Goal: Ask a question

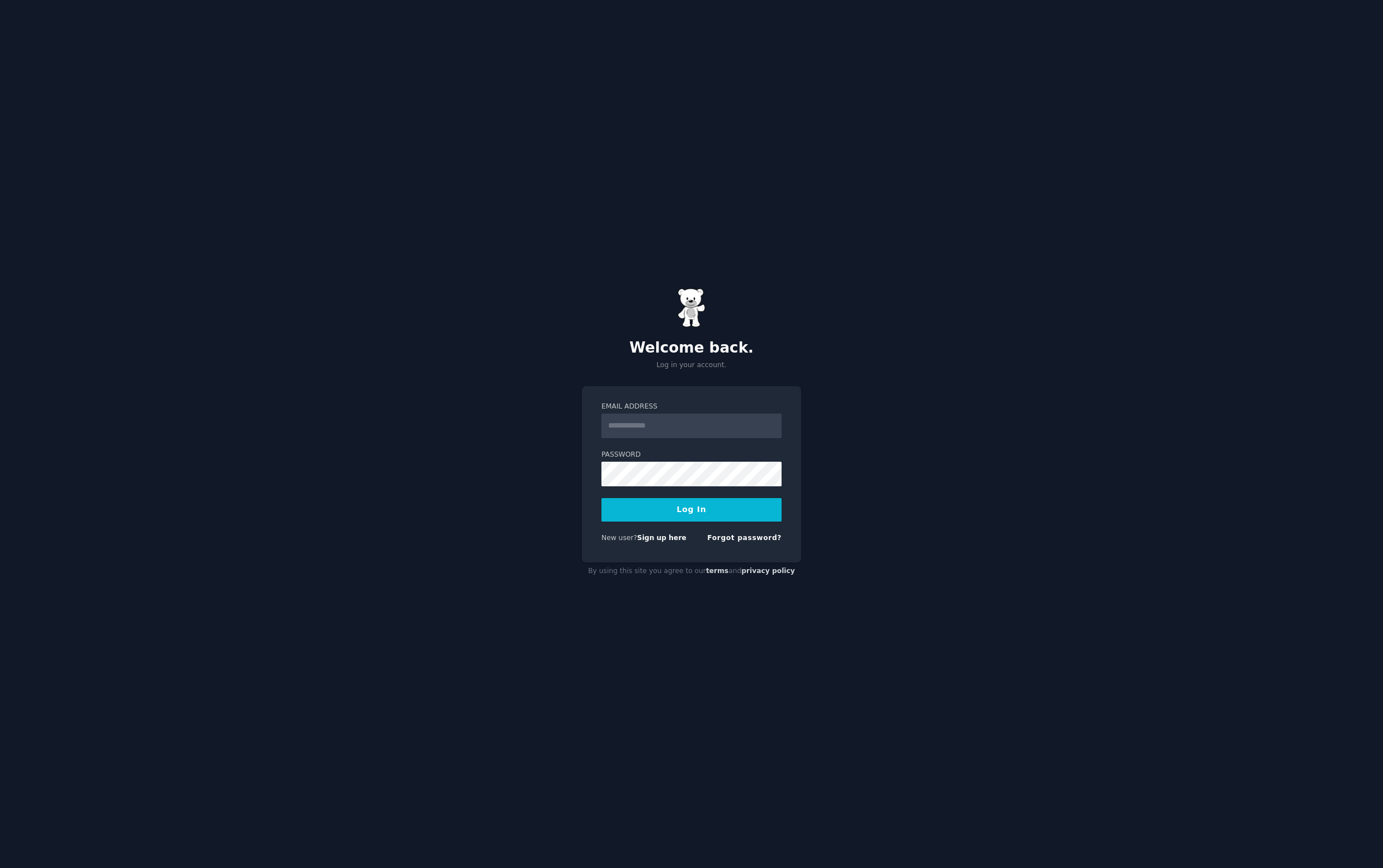
click at [0, 867] on com-1password-button at bounding box center [0, 868] width 0 height 0
type input "**********"
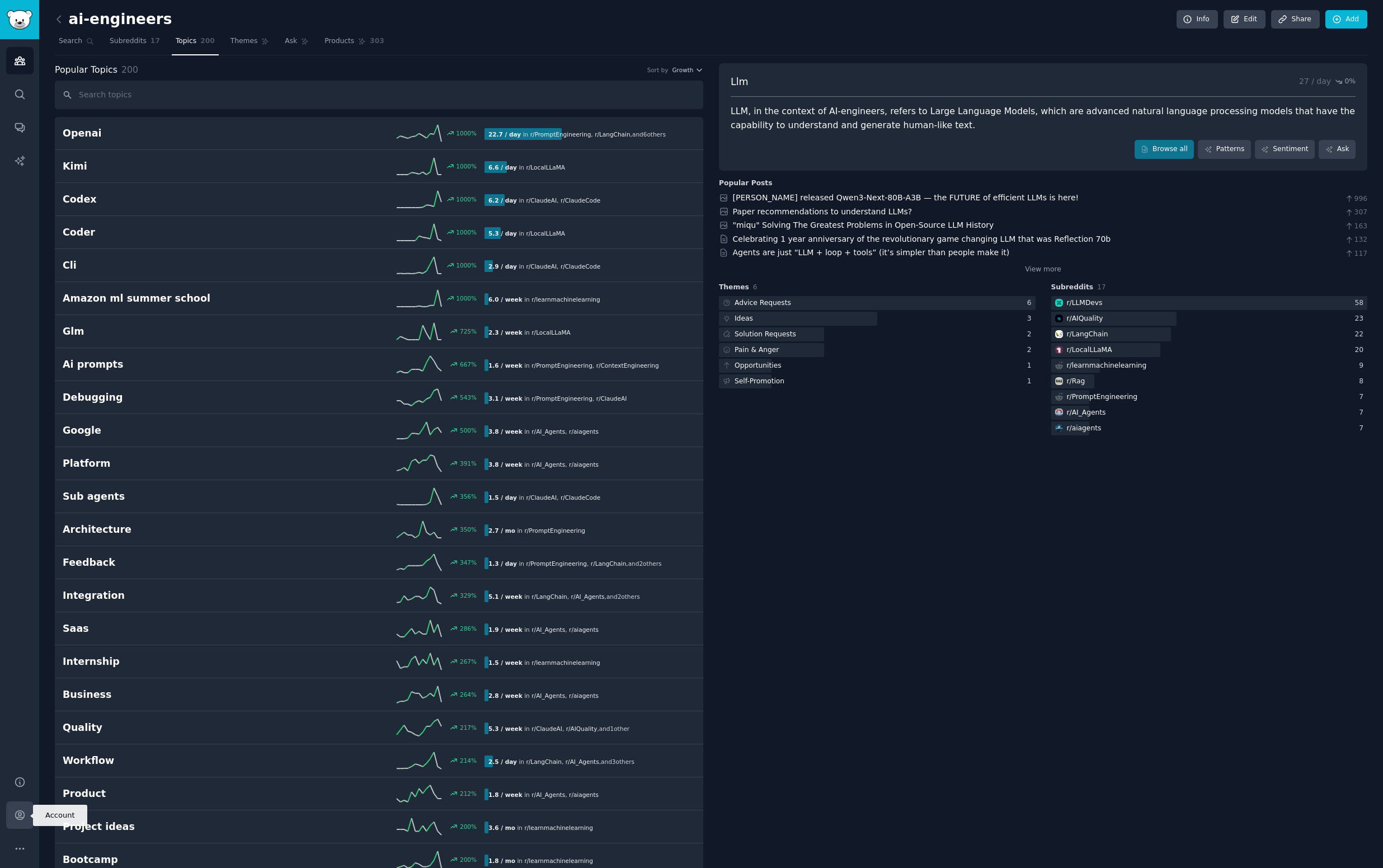
click at [21, 812] on icon "Sidebar" at bounding box center [19, 815] width 12 height 12
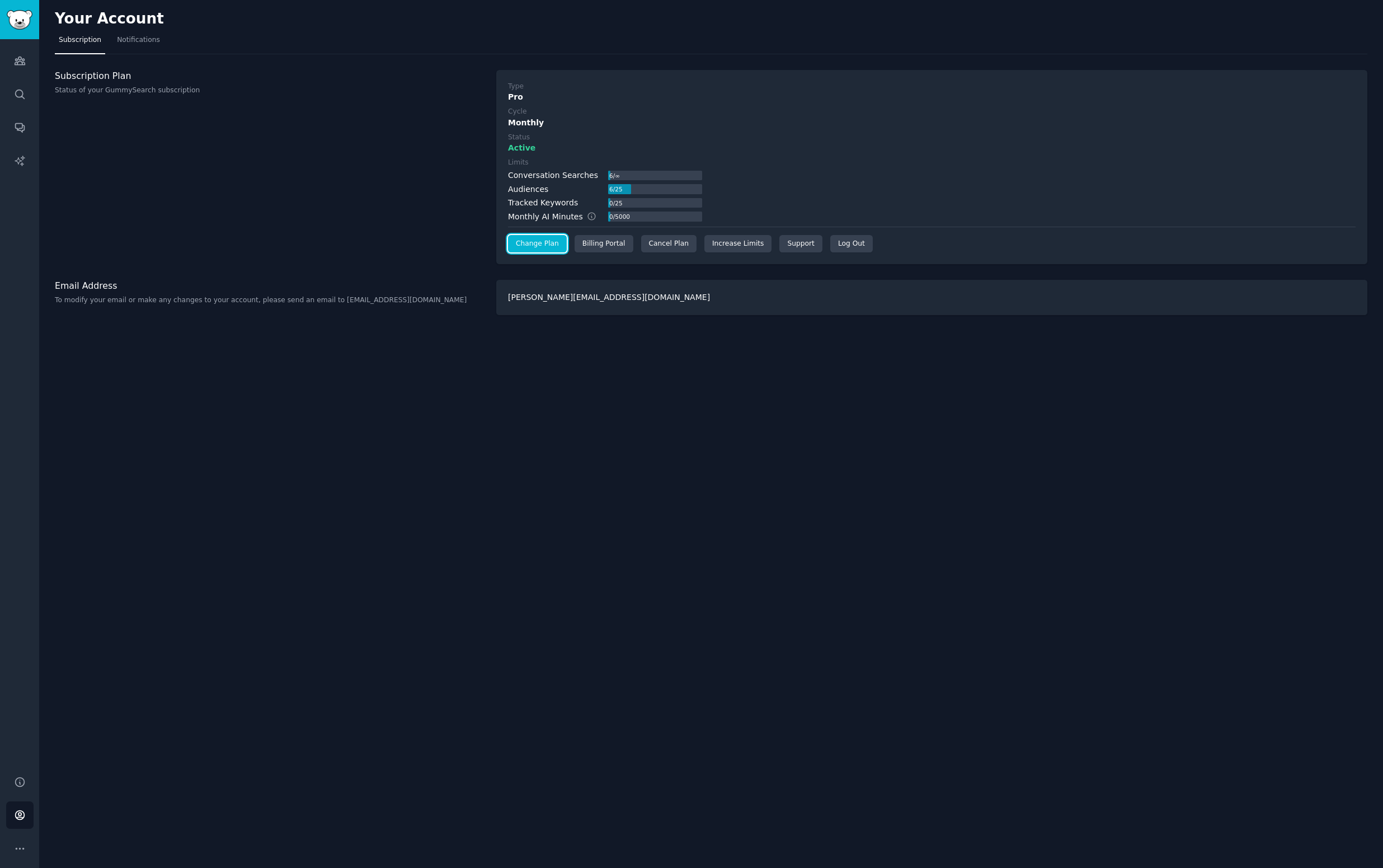
click at [535, 242] on link "Change Plan" at bounding box center [537, 244] width 59 height 18
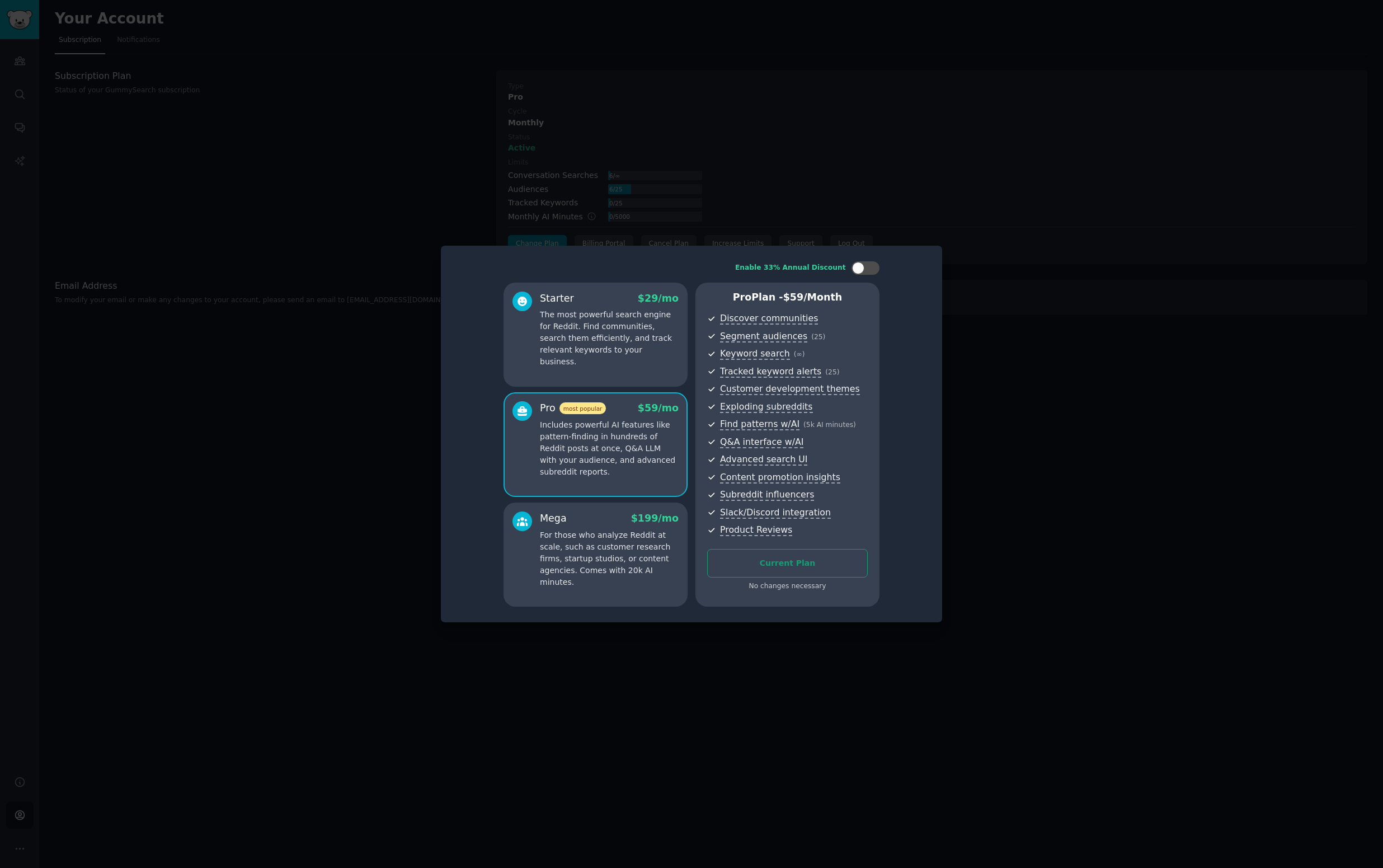
click at [1117, 439] on div at bounding box center [691, 434] width 1383 height 868
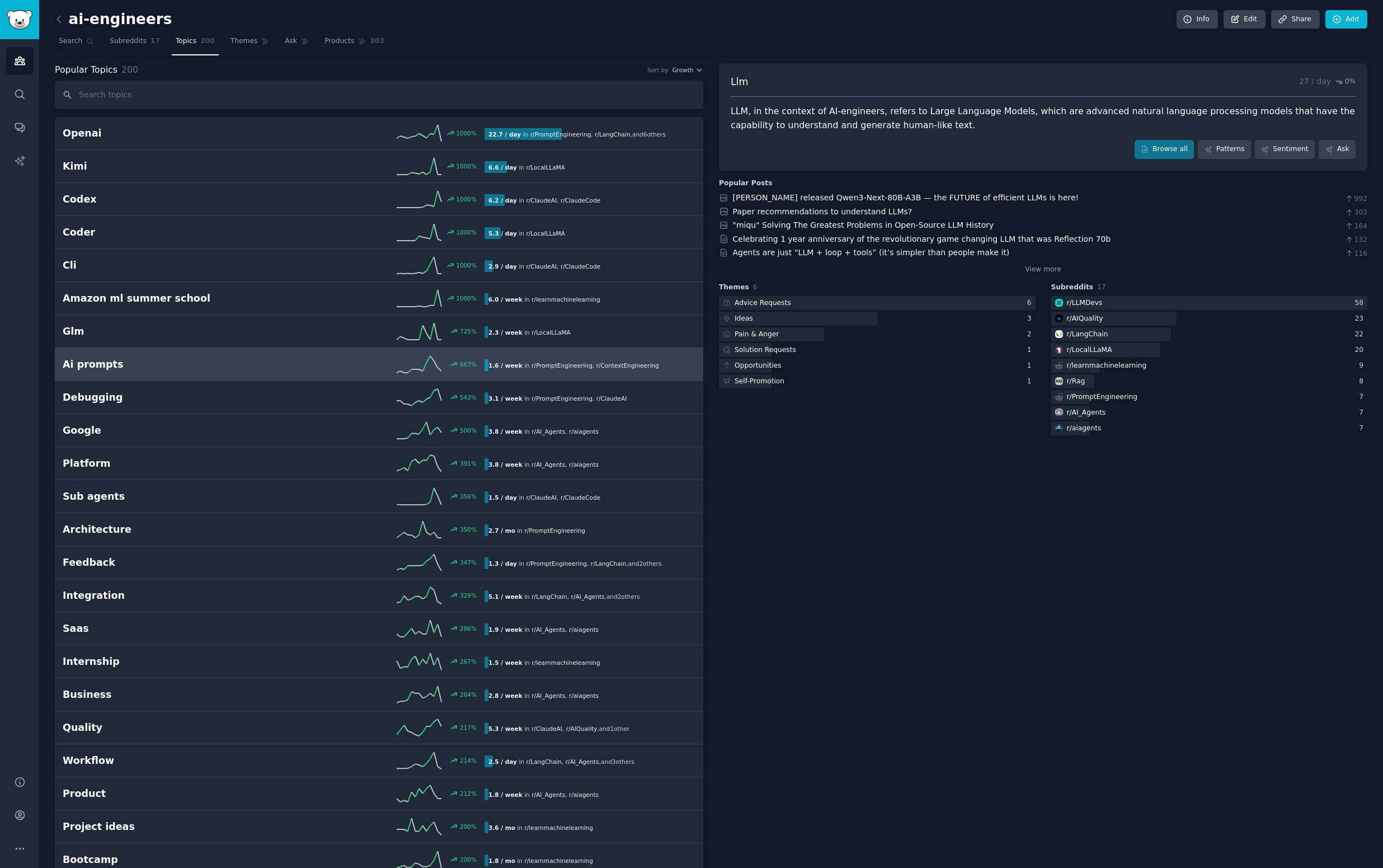
click at [219, 366] on h2 "Ai prompts" at bounding box center [168, 364] width 211 height 14
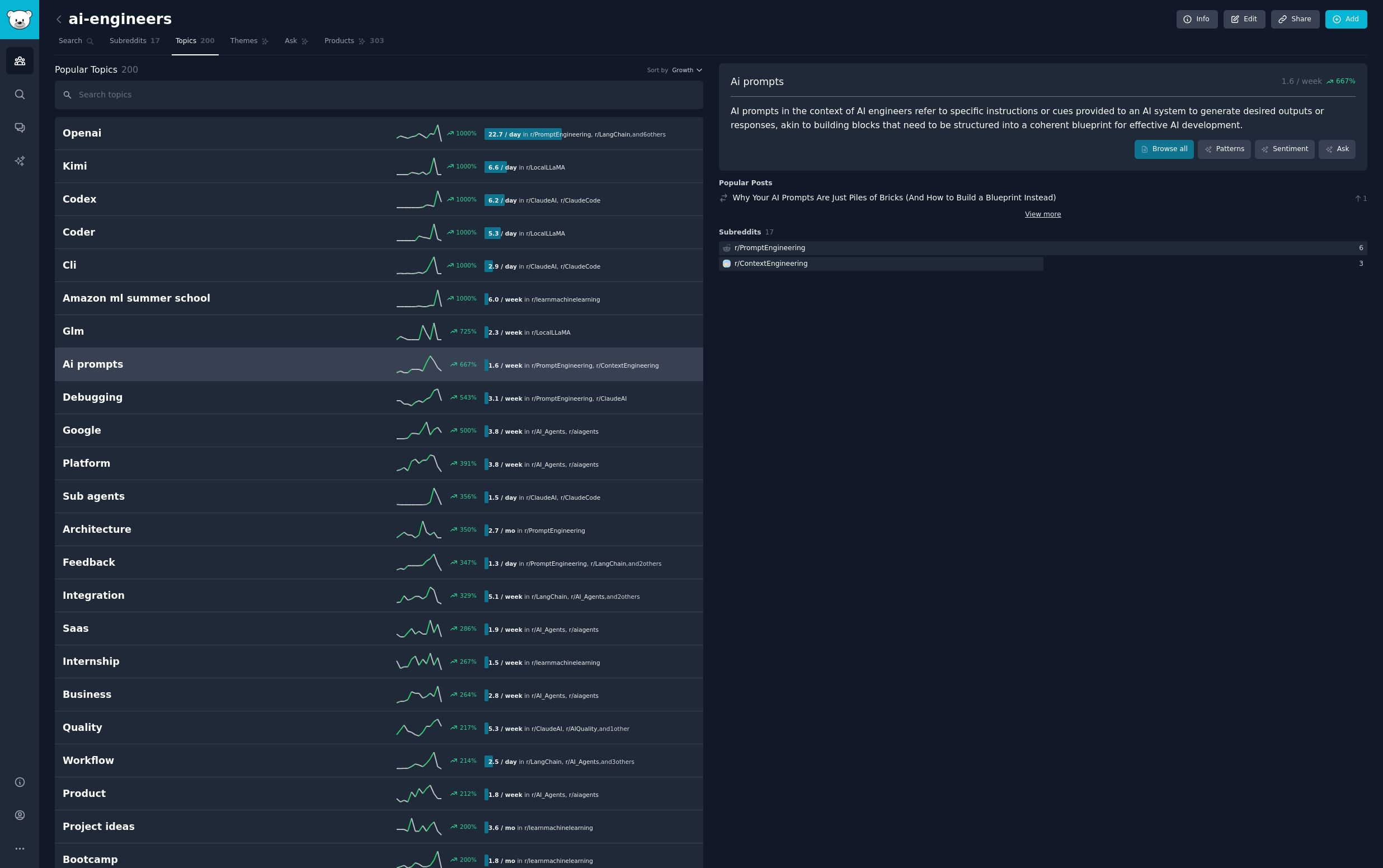
click at [1042, 215] on link "View more" at bounding box center [1044, 215] width 37 height 10
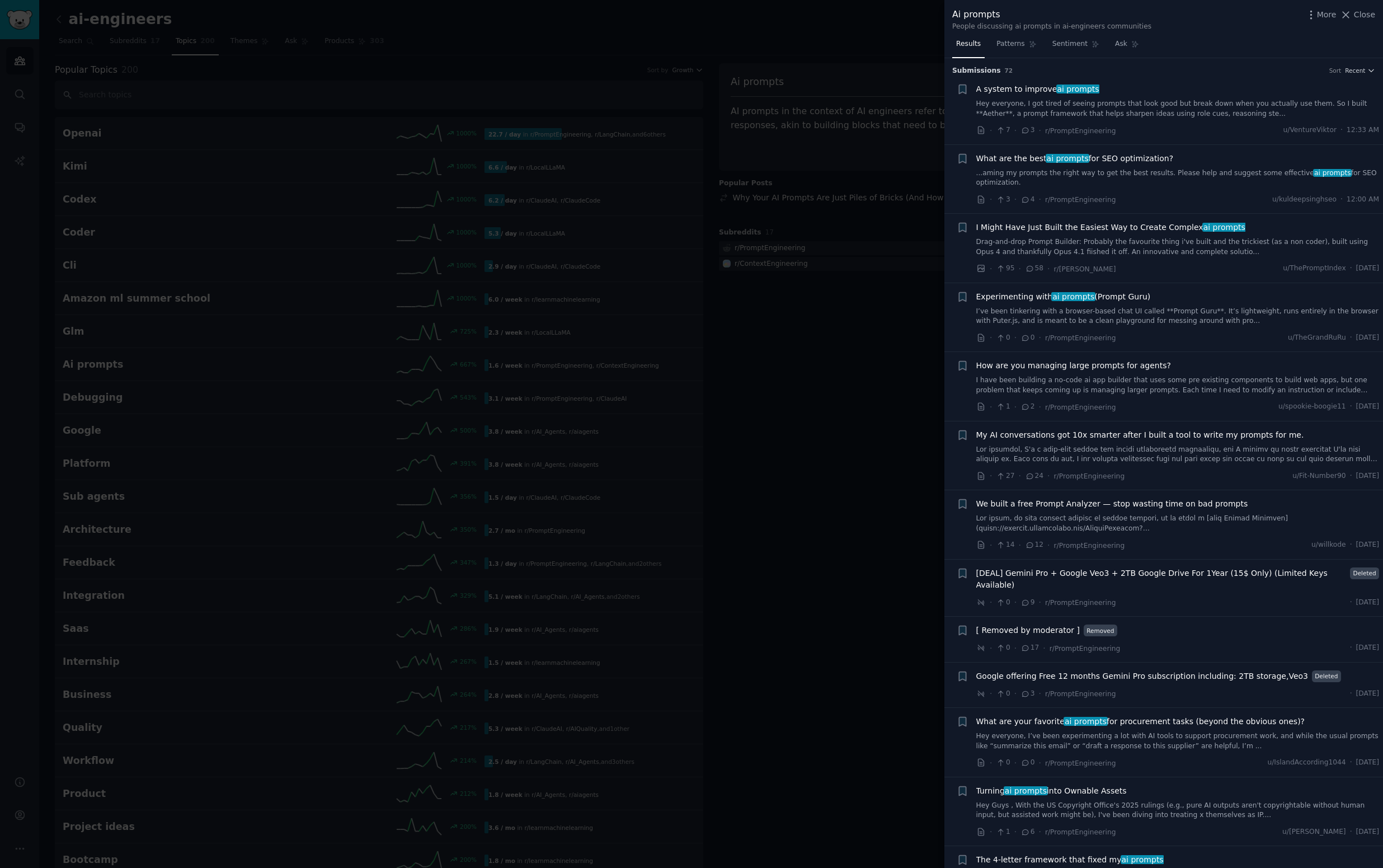
click at [1115, 500] on div "We built a free Prompt Analyzer — stop wasting time on bad prompts" at bounding box center [1178, 516] width 403 height 35
click at [1118, 498] on span "We built a free Prompt Analyzer — stop wasting time on bad prompts" at bounding box center [1112, 504] width 272 height 12
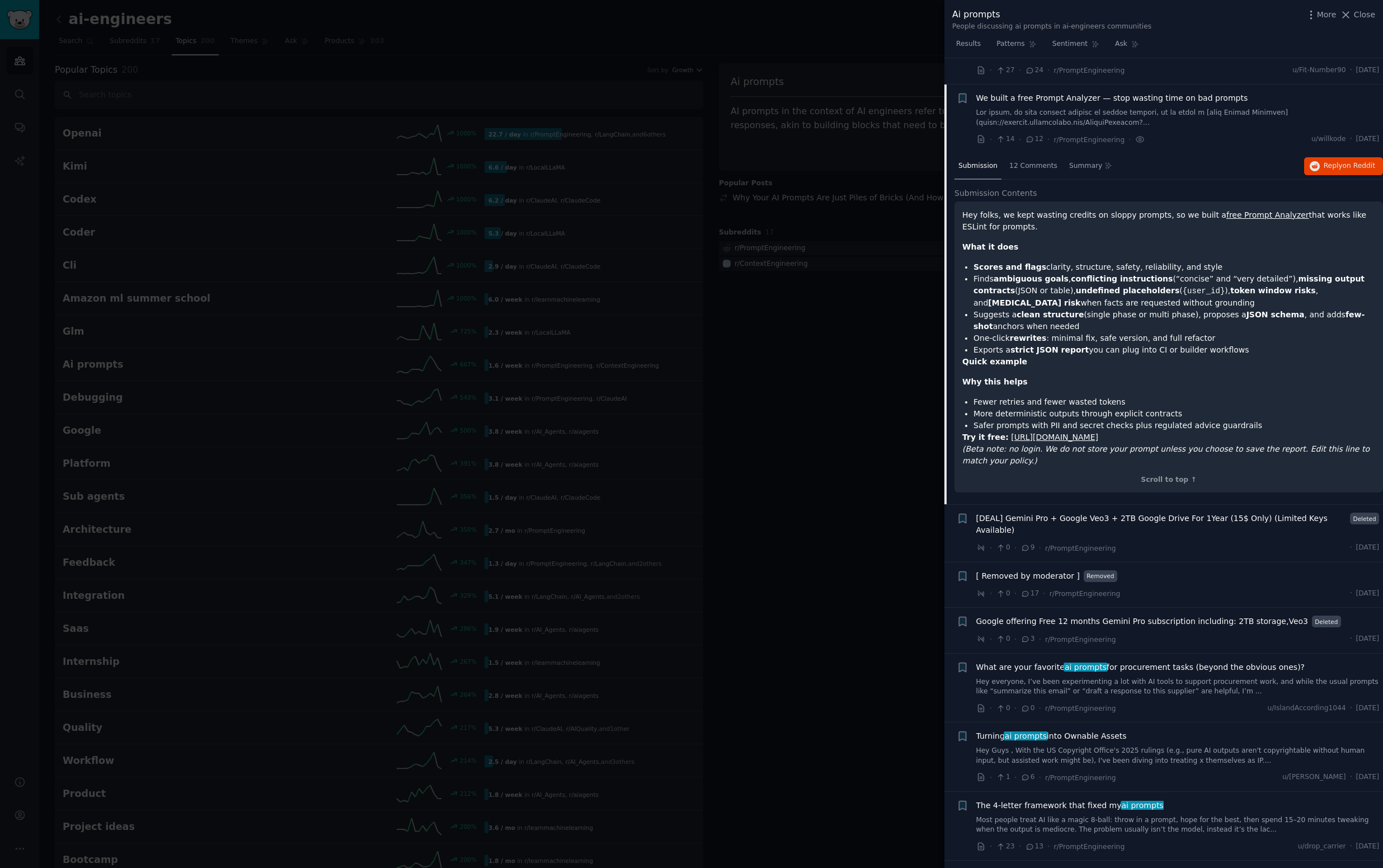
scroll to position [221, 0]
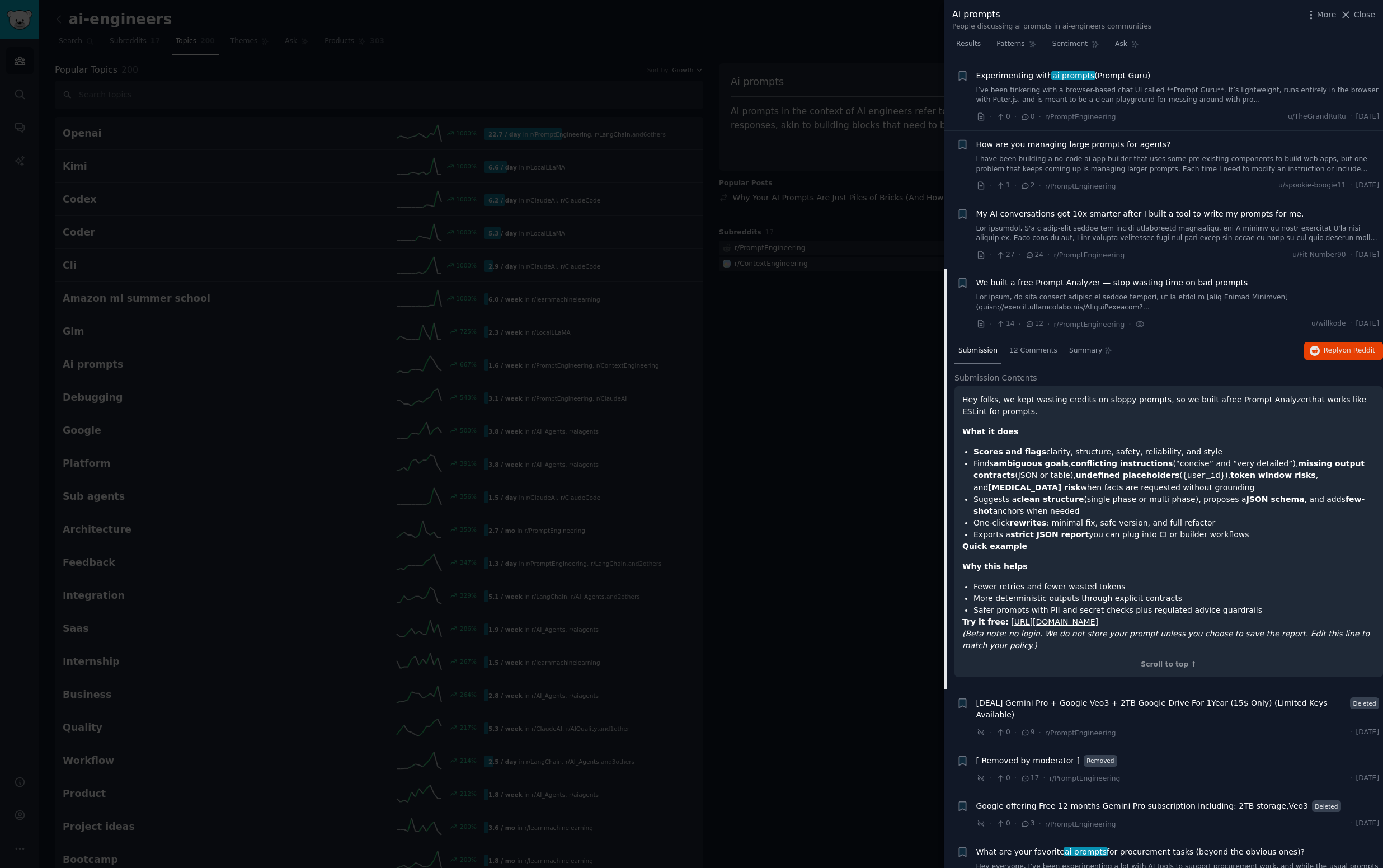
drag, startPoint x: 831, startPoint y: 443, endPoint x: 831, endPoint y: 434, distance: 9.0
click at [831, 442] on div at bounding box center [691, 434] width 1383 height 868
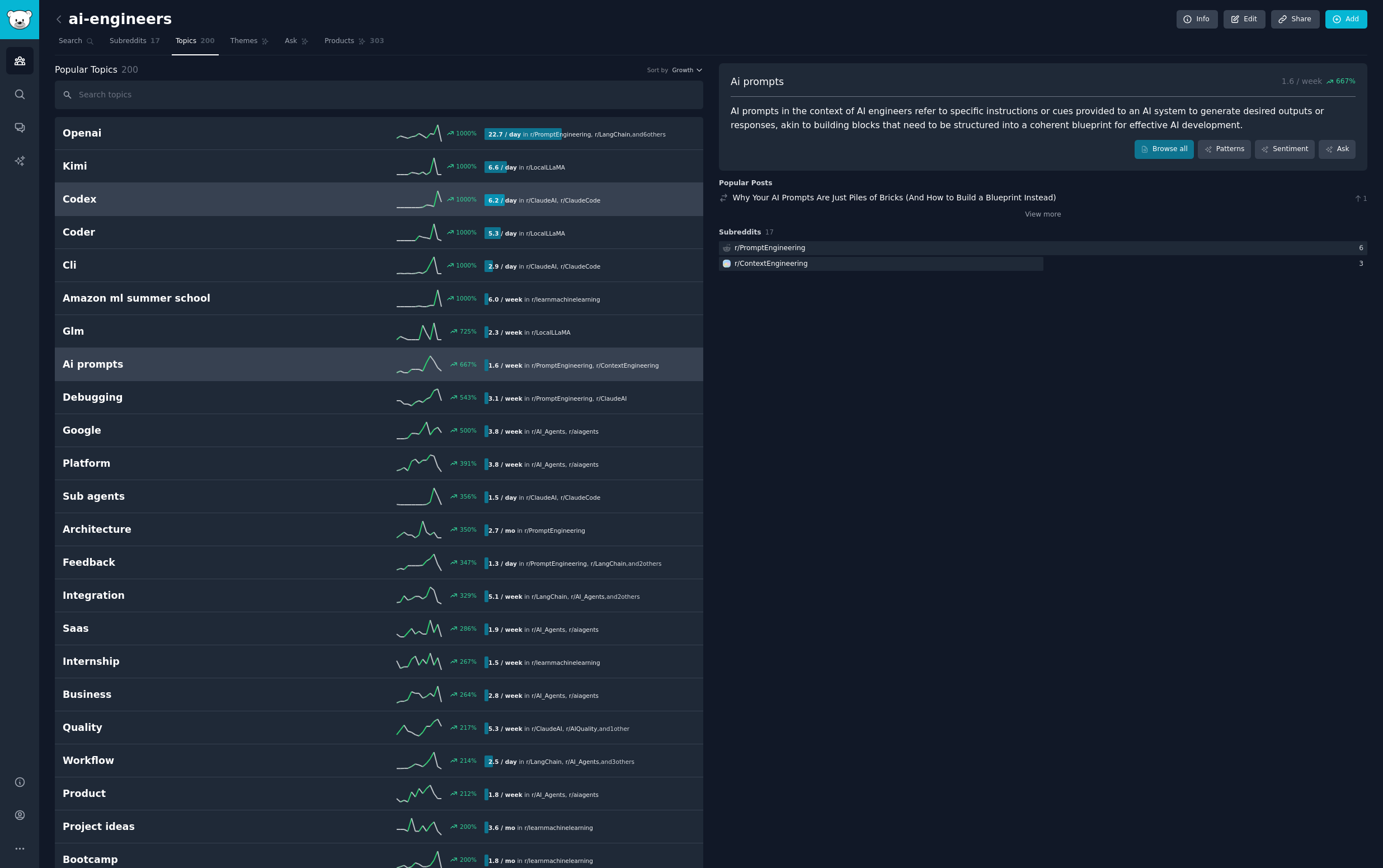
click at [561, 197] on span "r/ ClaudeCode" at bounding box center [580, 200] width 39 height 7
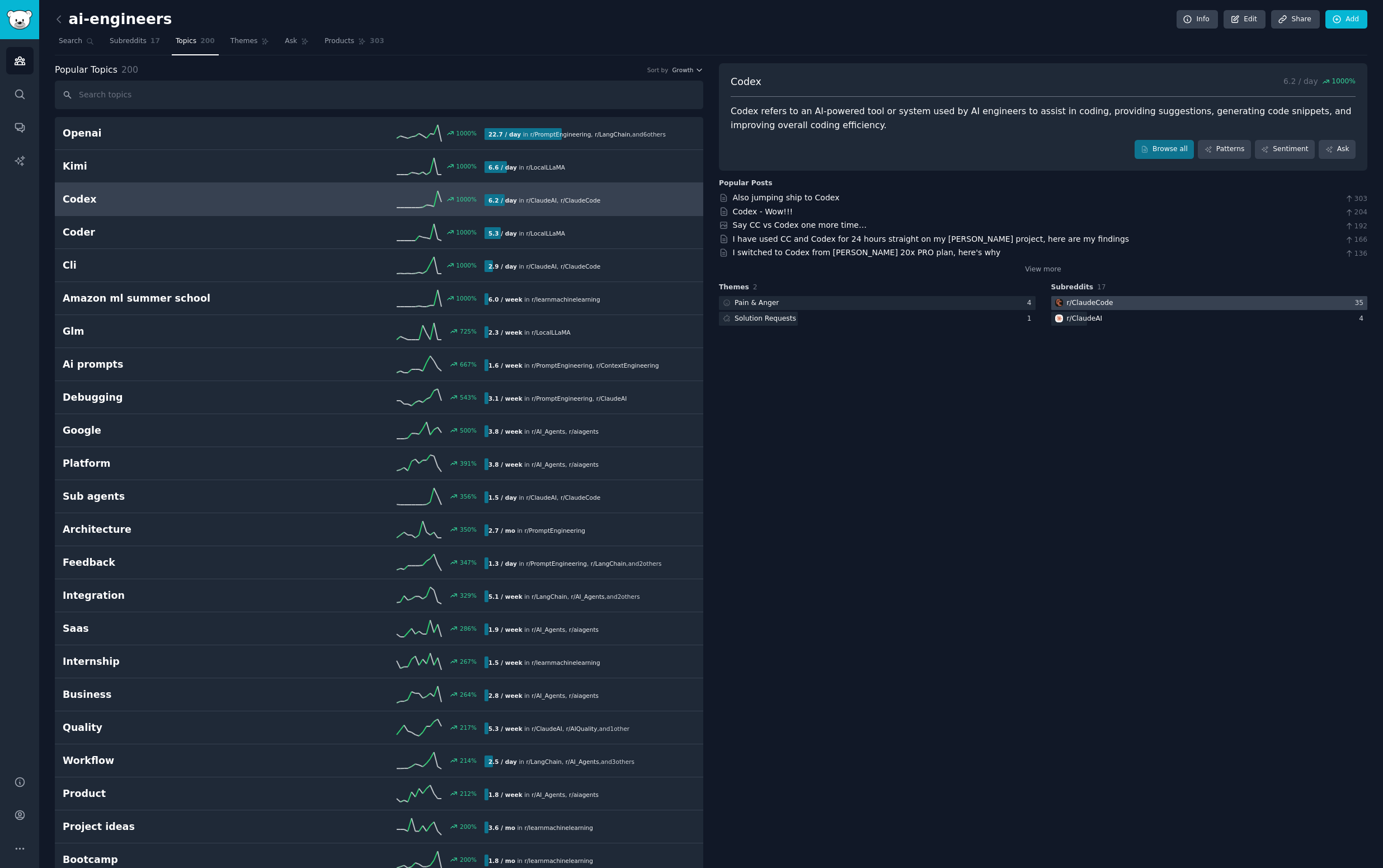
click at [1124, 302] on div at bounding box center [1210, 303] width 317 height 14
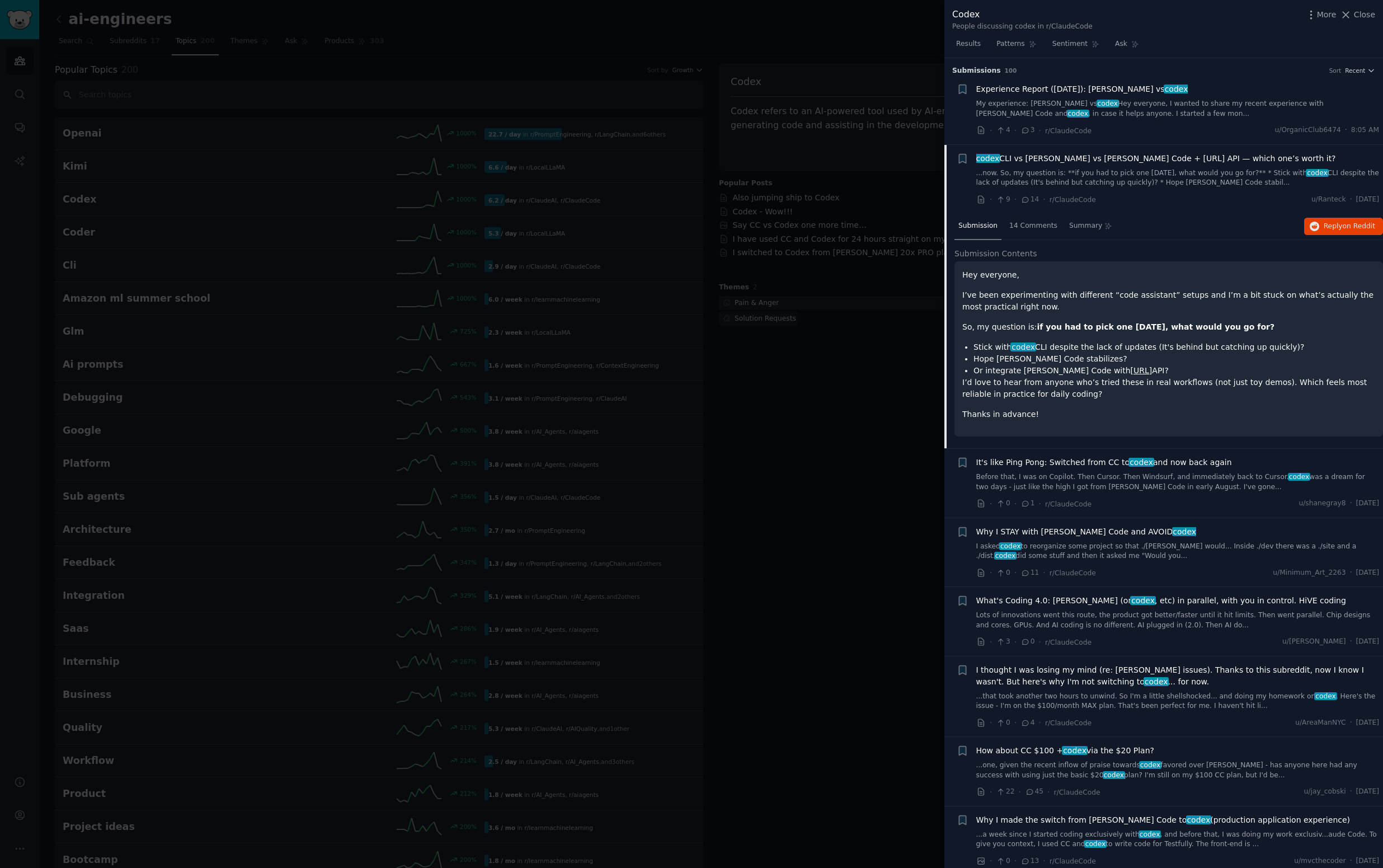
click at [796, 457] on div at bounding box center [691, 434] width 1383 height 868
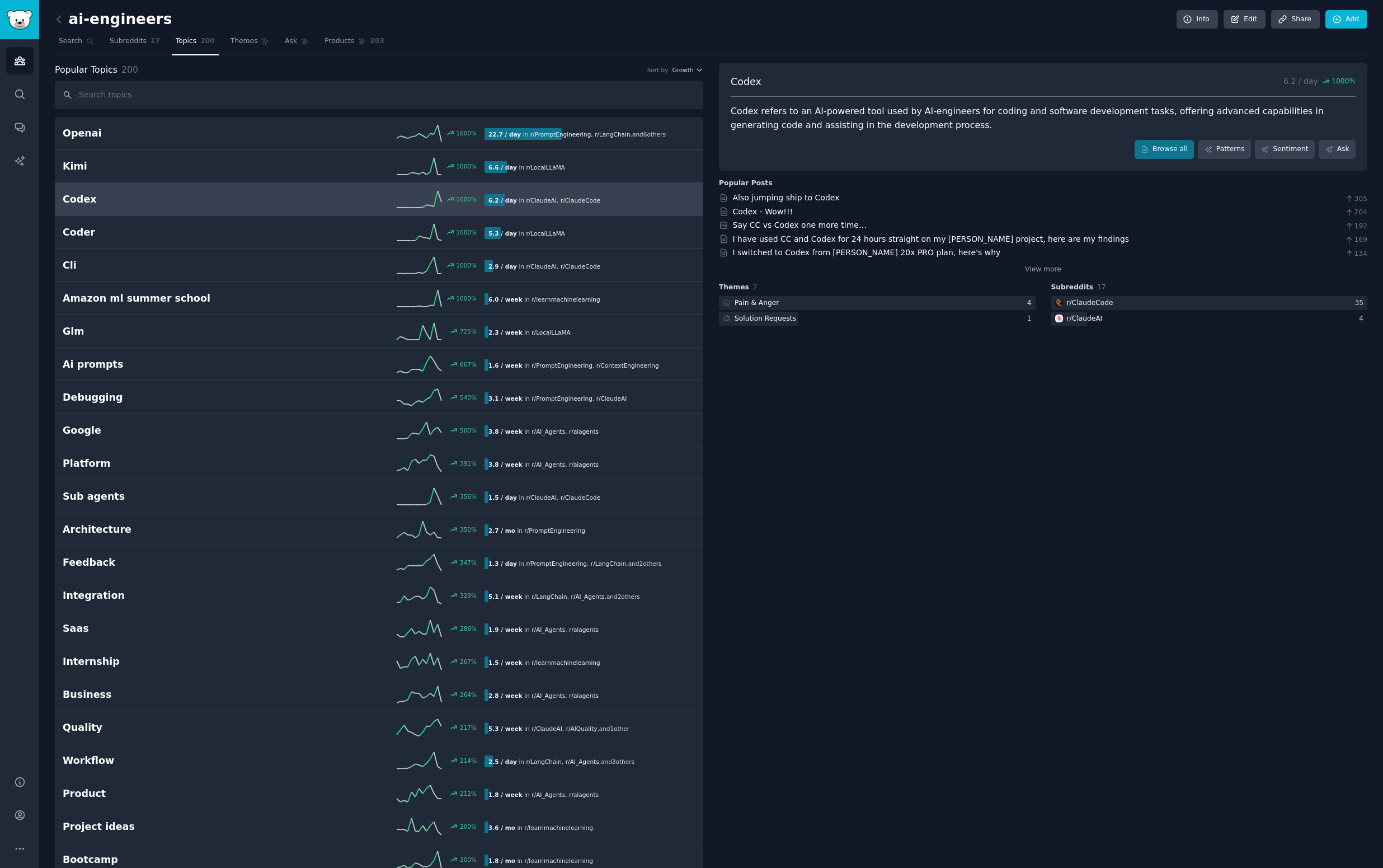
click at [75, 47] on link "Search" at bounding box center [76, 44] width 43 height 23
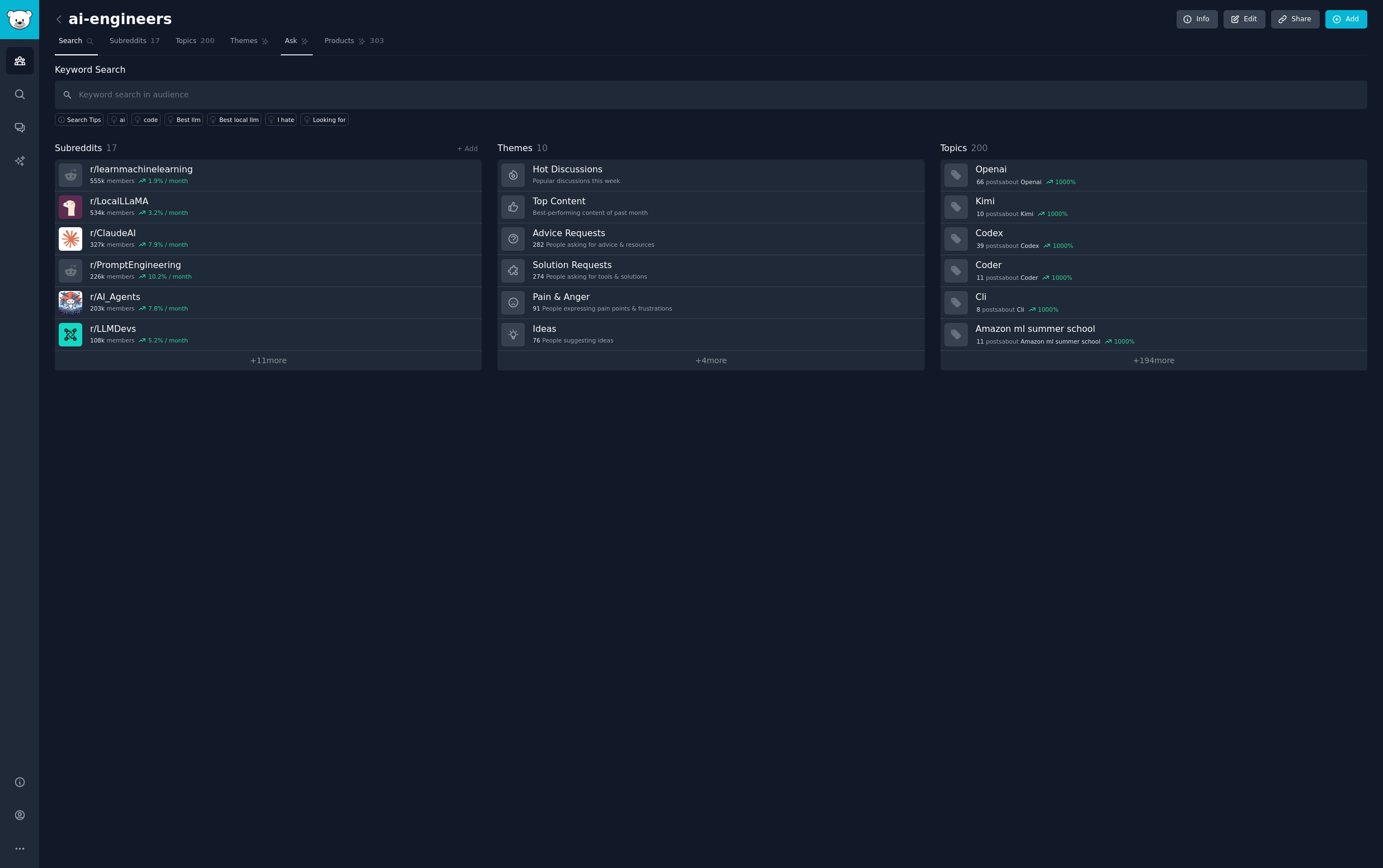
click at [285, 45] on span "Ask" at bounding box center [291, 42] width 13 height 10
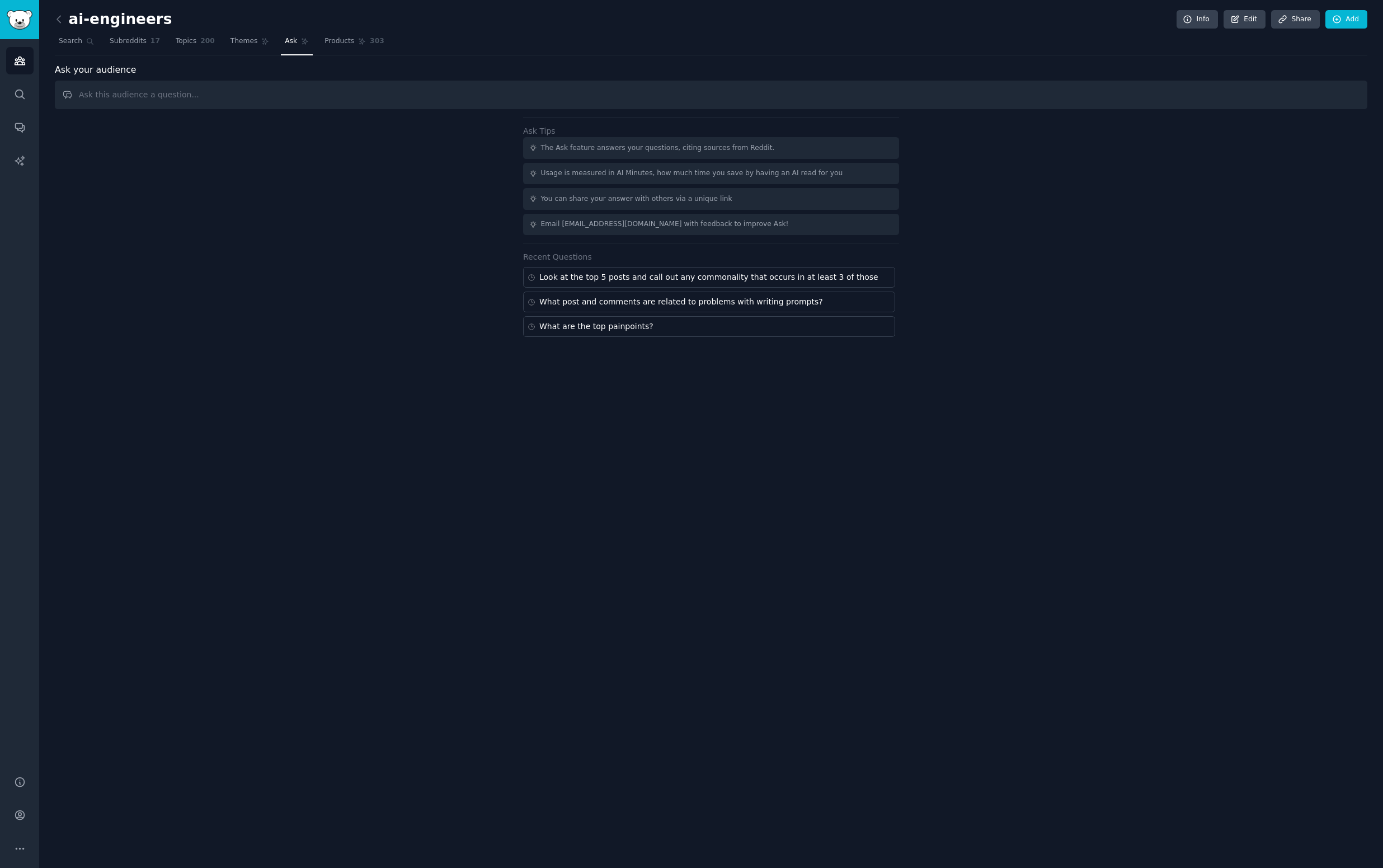
click at [257, 91] on input "text" at bounding box center [711, 95] width 1313 height 29
type input "Best channel to discuss advanced prompt management for ai-software-engineers?"
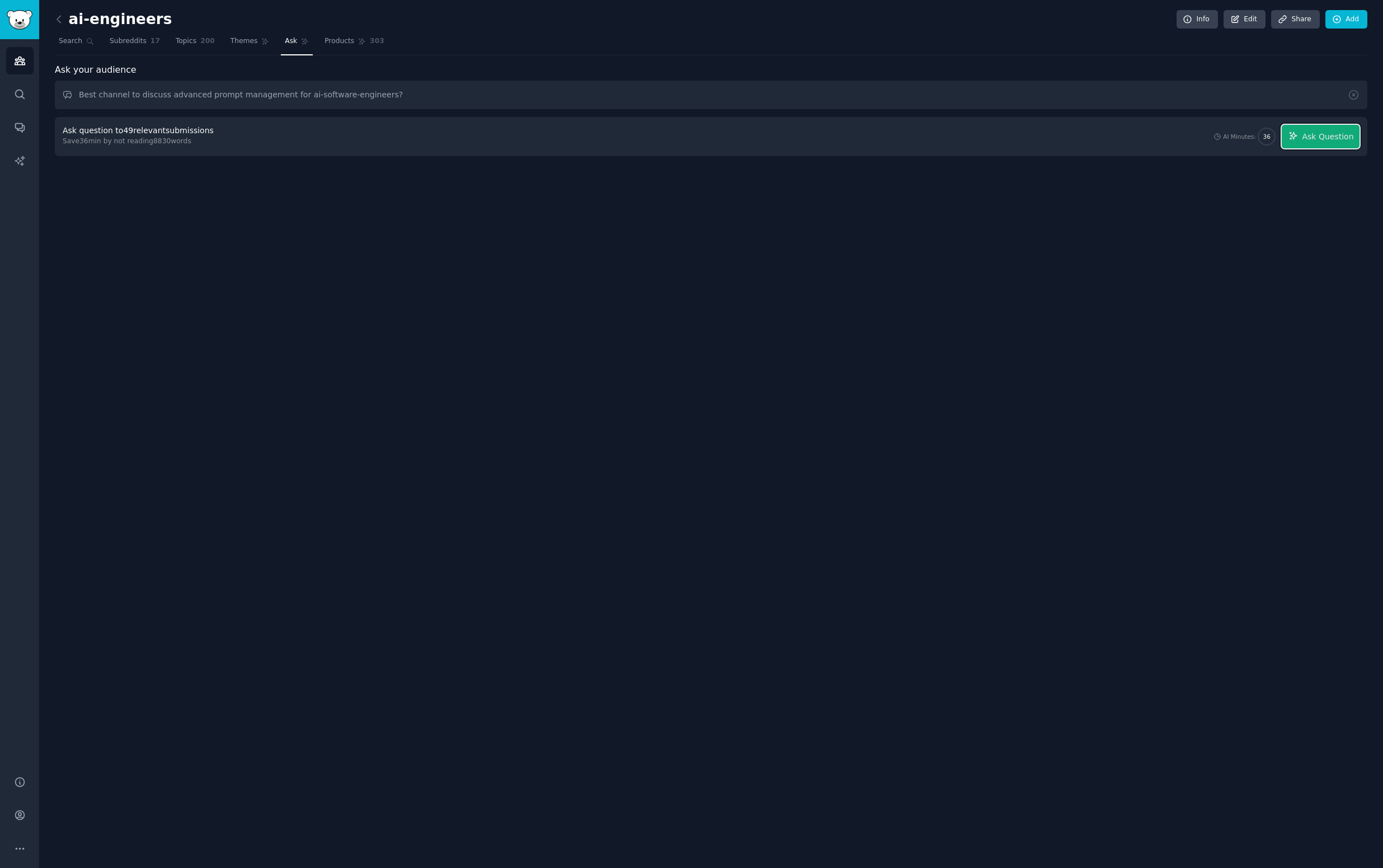
click at [1332, 141] on span "Ask Question" at bounding box center [1328, 137] width 51 height 12
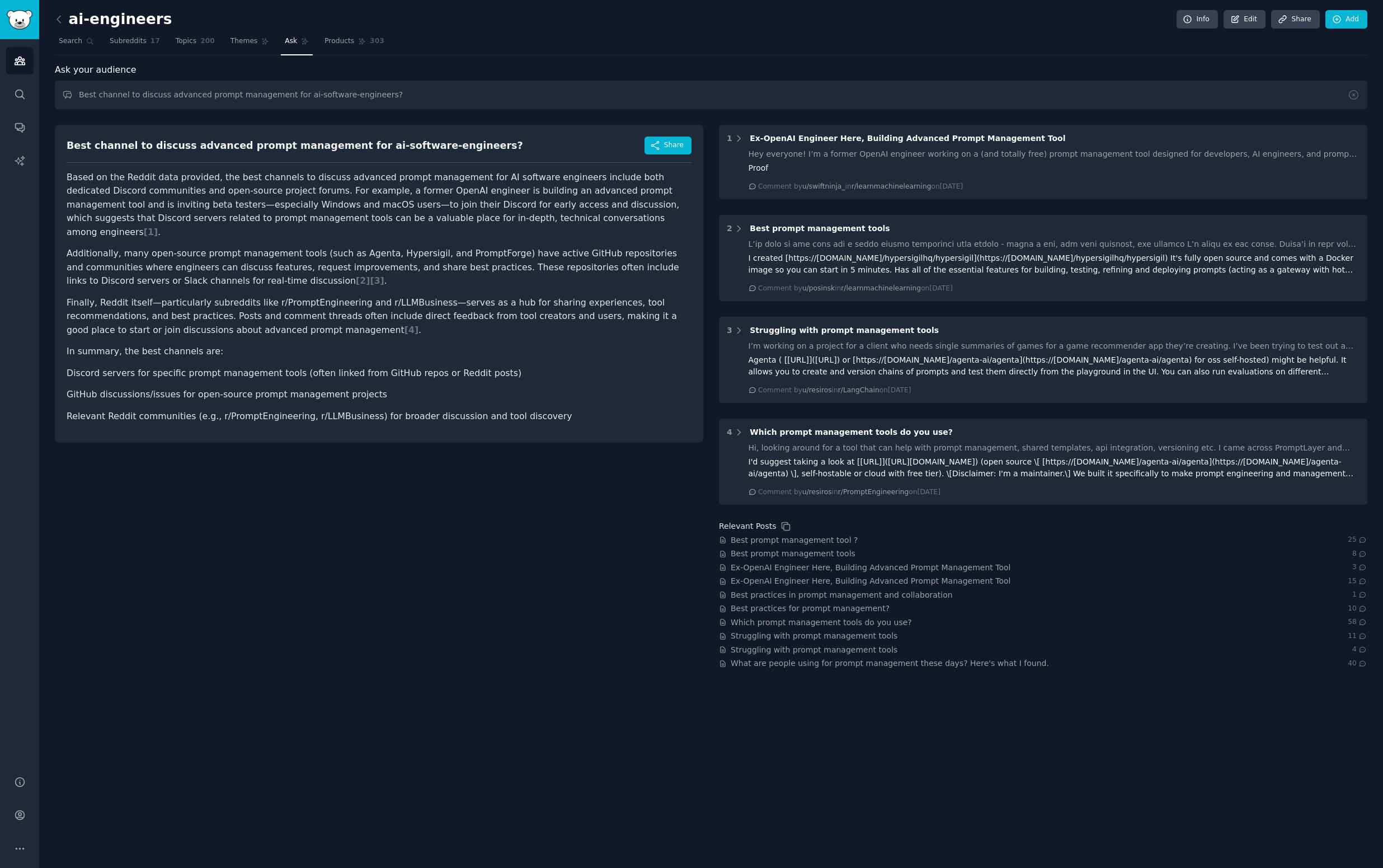
click at [79, 181] on p "Based on the Reddit data provided, the best channels to discuss advanced prompt…" at bounding box center [379, 205] width 625 height 69
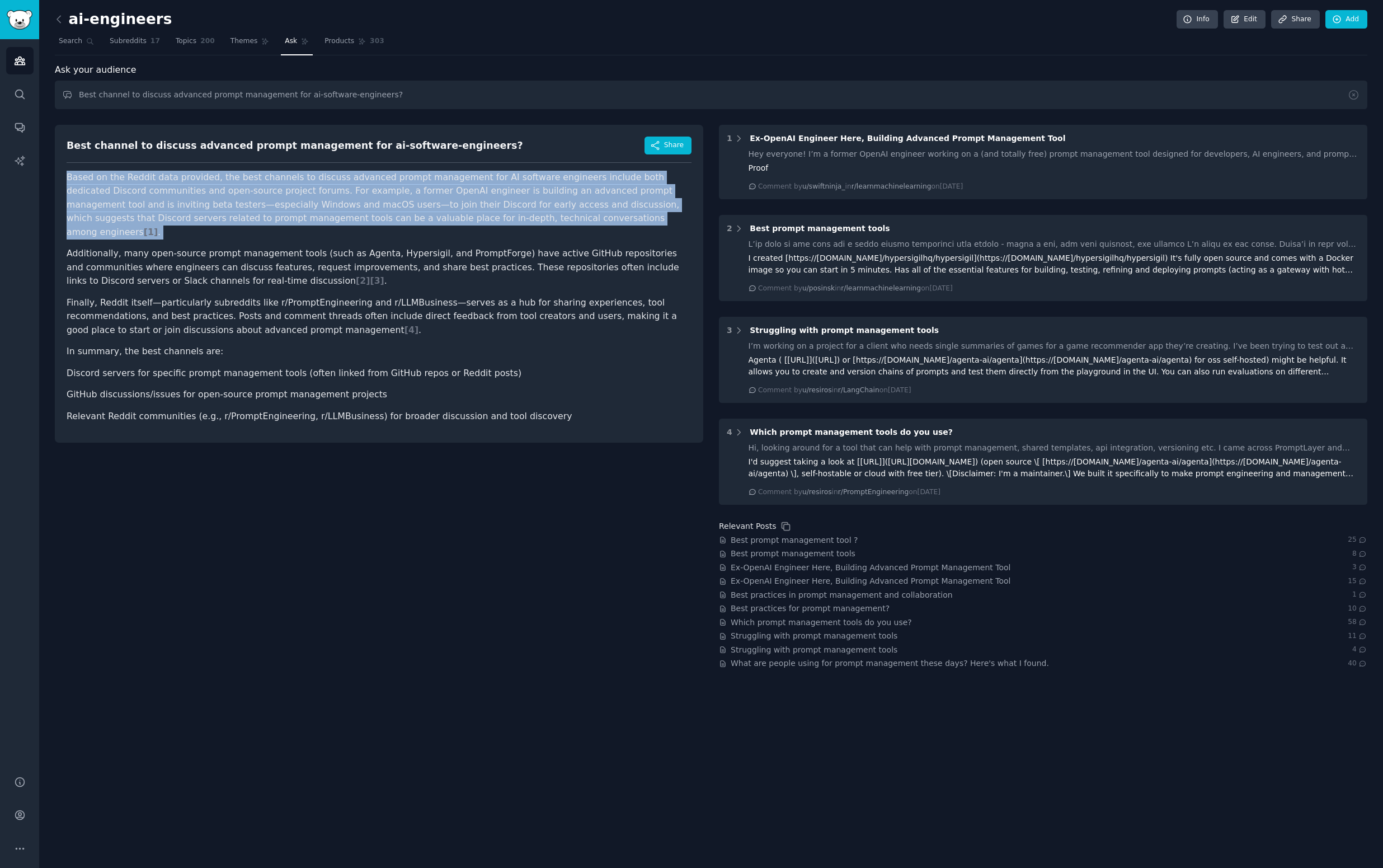
drag, startPoint x: 80, startPoint y: 182, endPoint x: 591, endPoint y: 216, distance: 512.1
click at [591, 216] on p "Based on the Reddit data provided, the best channels to discuss advanced prompt…" at bounding box center [379, 205] width 625 height 69
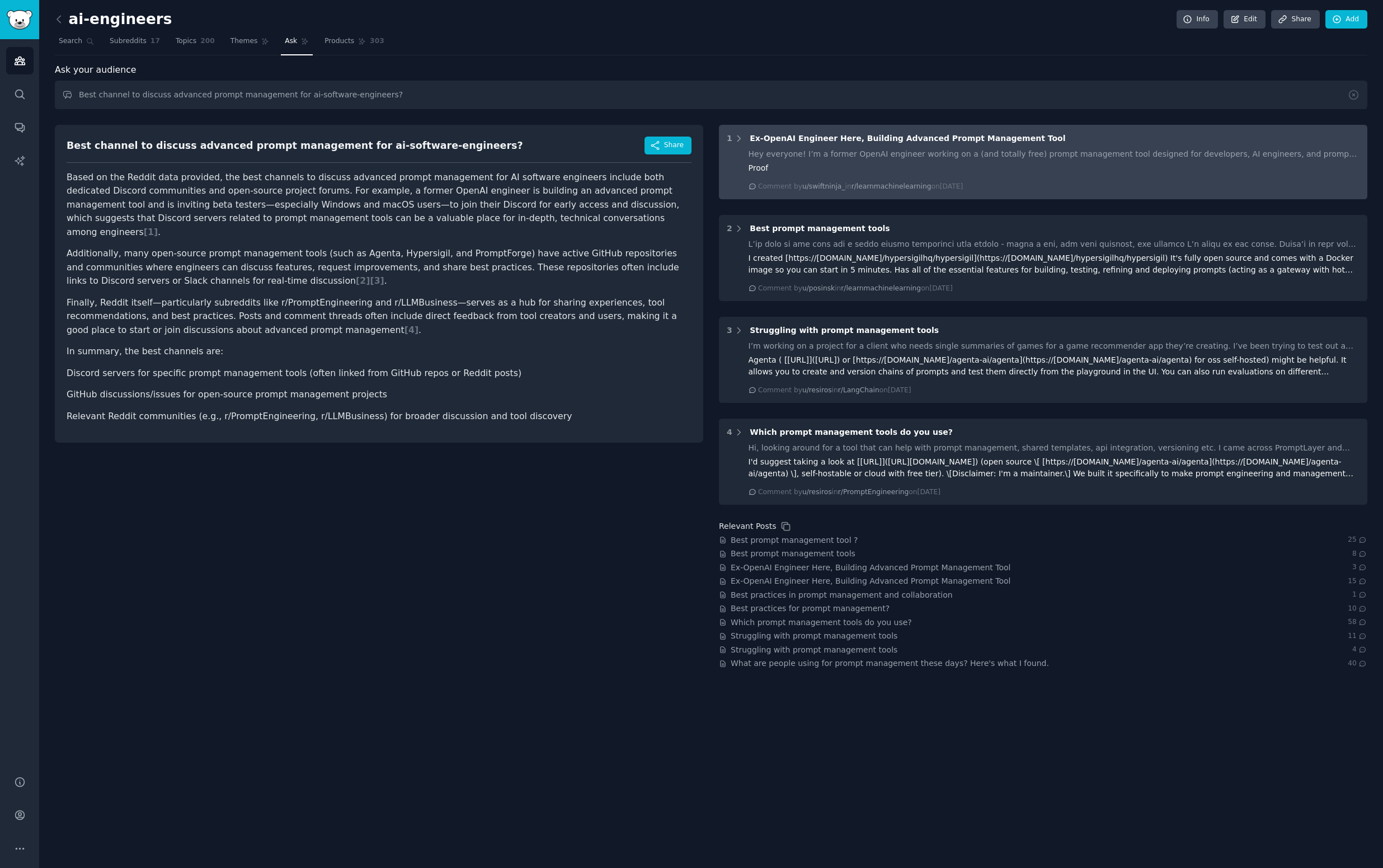
click at [823, 138] on span "Ex-OpenAI Engineer Here, Building Advanced Prompt Management Tool" at bounding box center [908, 138] width 316 height 9
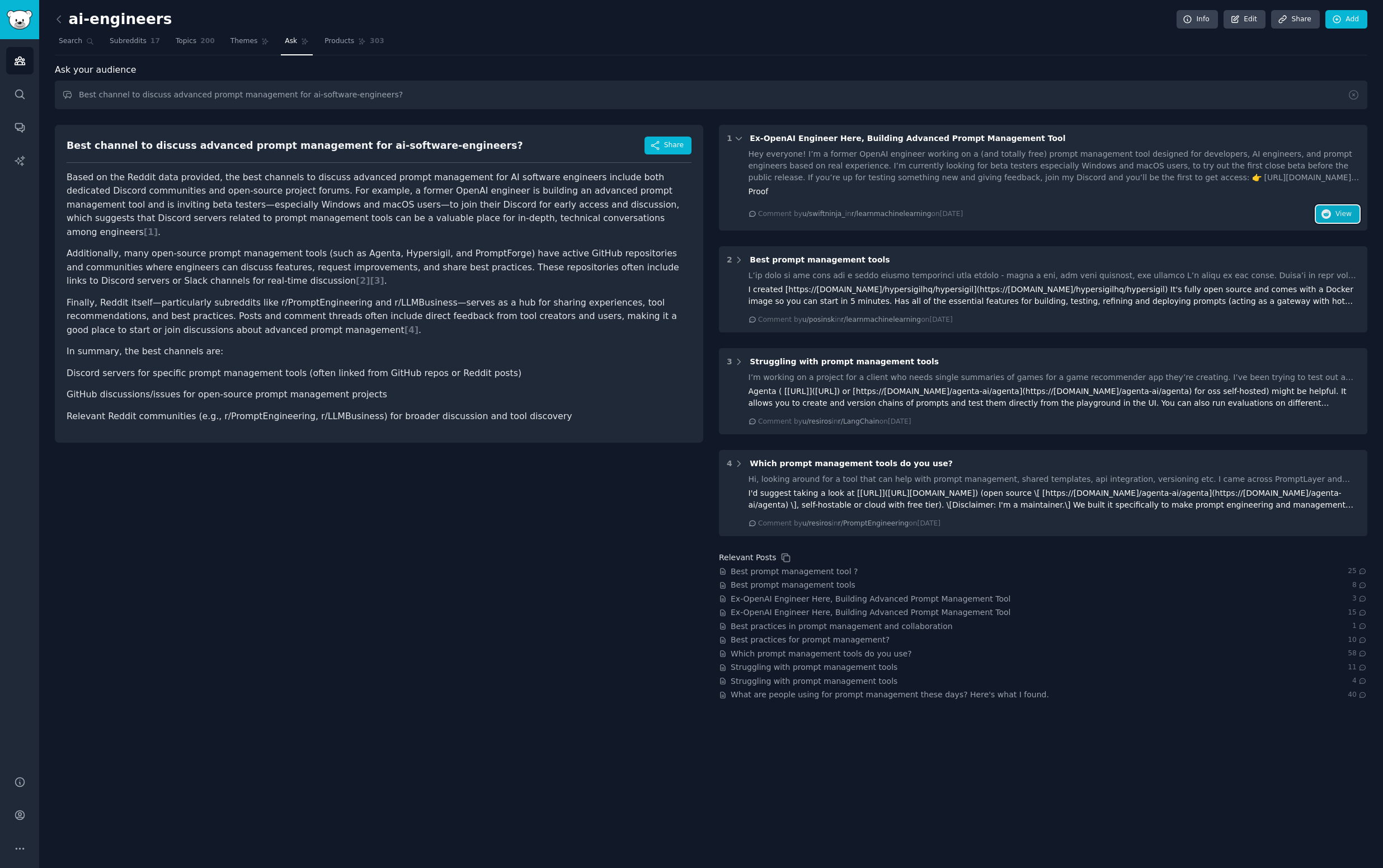
click at [1332, 214] on button "View" at bounding box center [1338, 214] width 43 height 18
